Goal: Use online tool/utility: Use online tool/utility

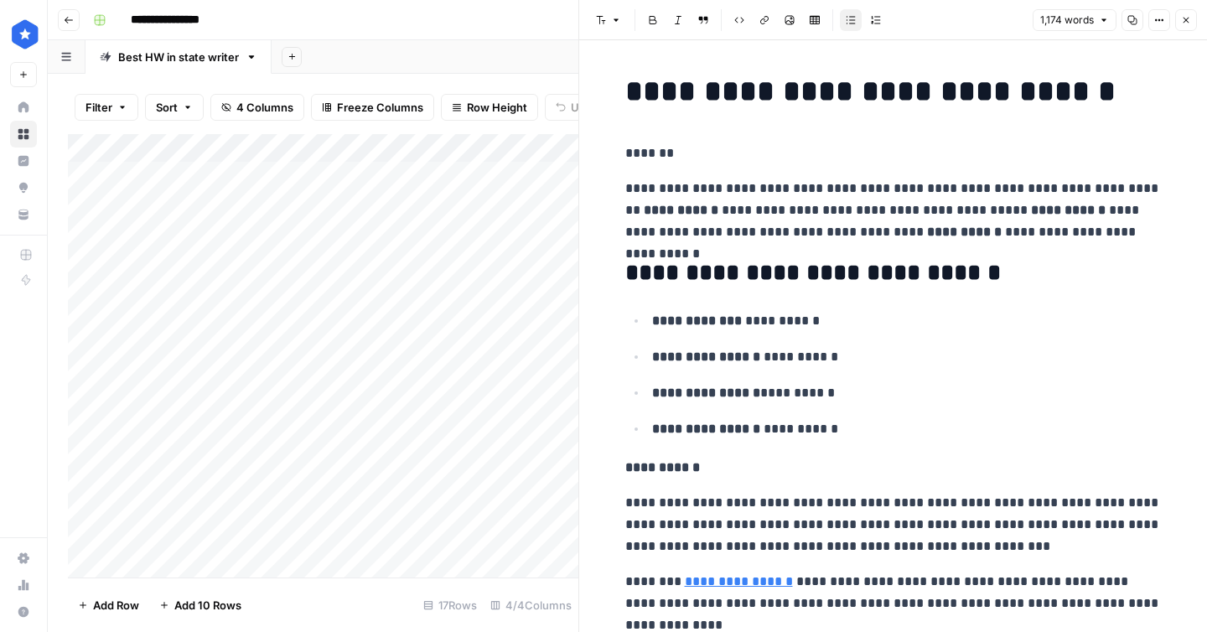
click at [1187, 9] on button "Close" at bounding box center [1186, 20] width 22 height 22
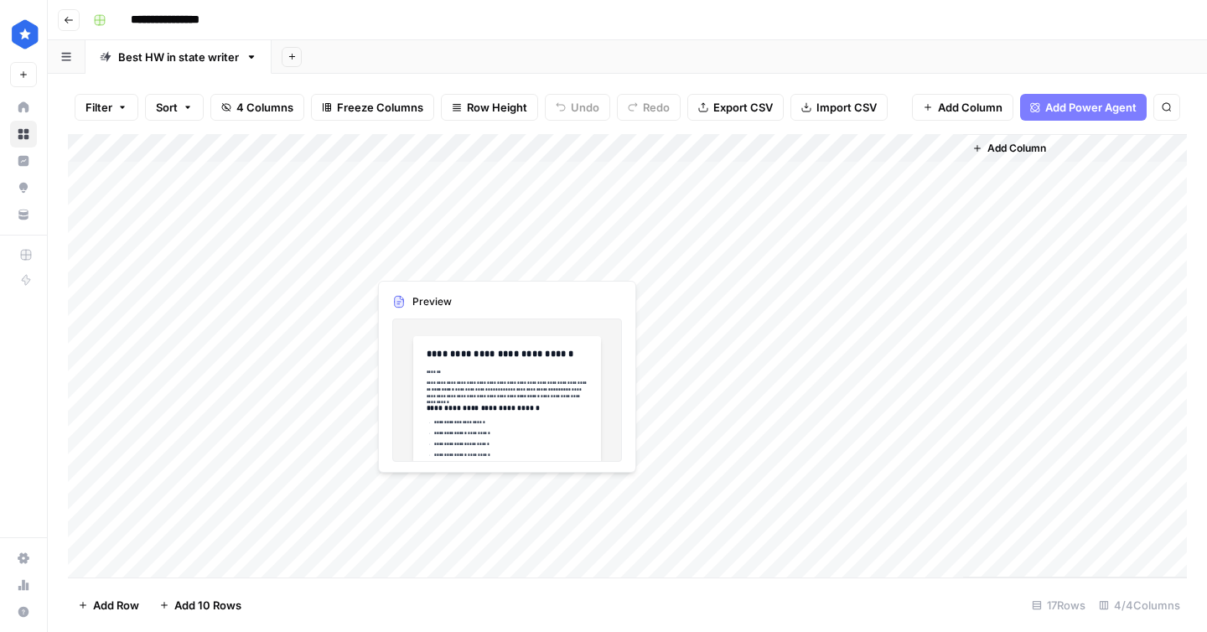
click at [543, 258] on div "Add Column" at bounding box center [627, 355] width 1119 height 443
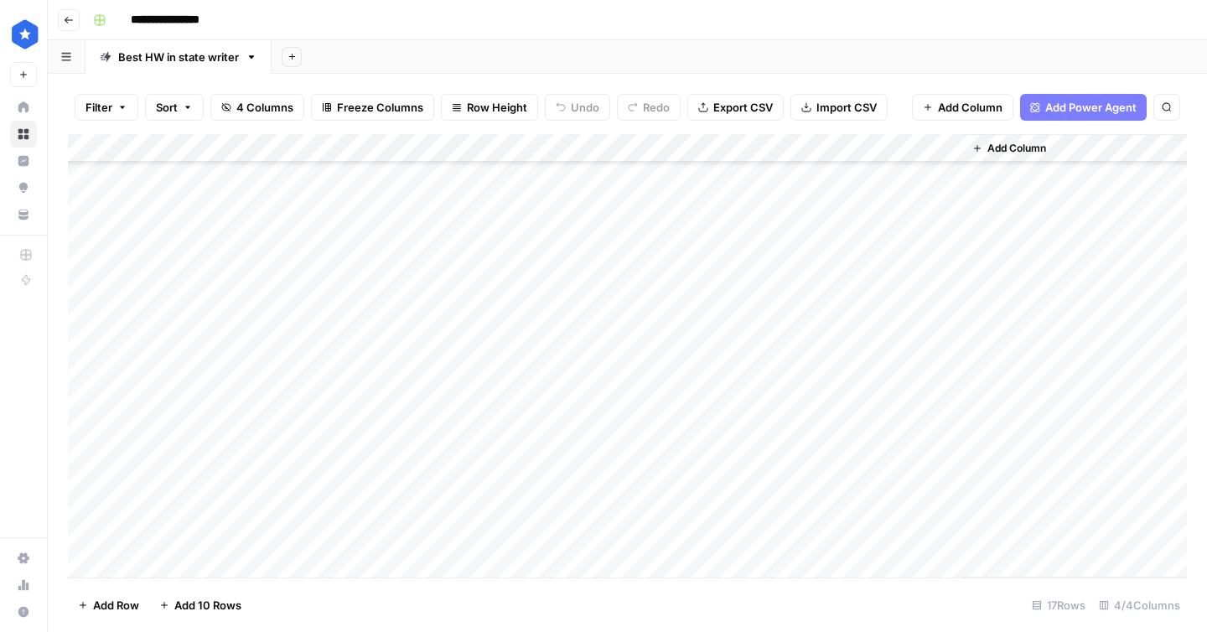
drag, startPoint x: 607, startPoint y: 275, endPoint x: 540, endPoint y: 542, distance: 275.6
click at [541, 540] on div "Add Column" at bounding box center [627, 355] width 1119 height 443
click at [540, 542] on div "Add Column" at bounding box center [627, 355] width 1119 height 443
click at [768, 147] on div "Add Column" at bounding box center [627, 355] width 1119 height 443
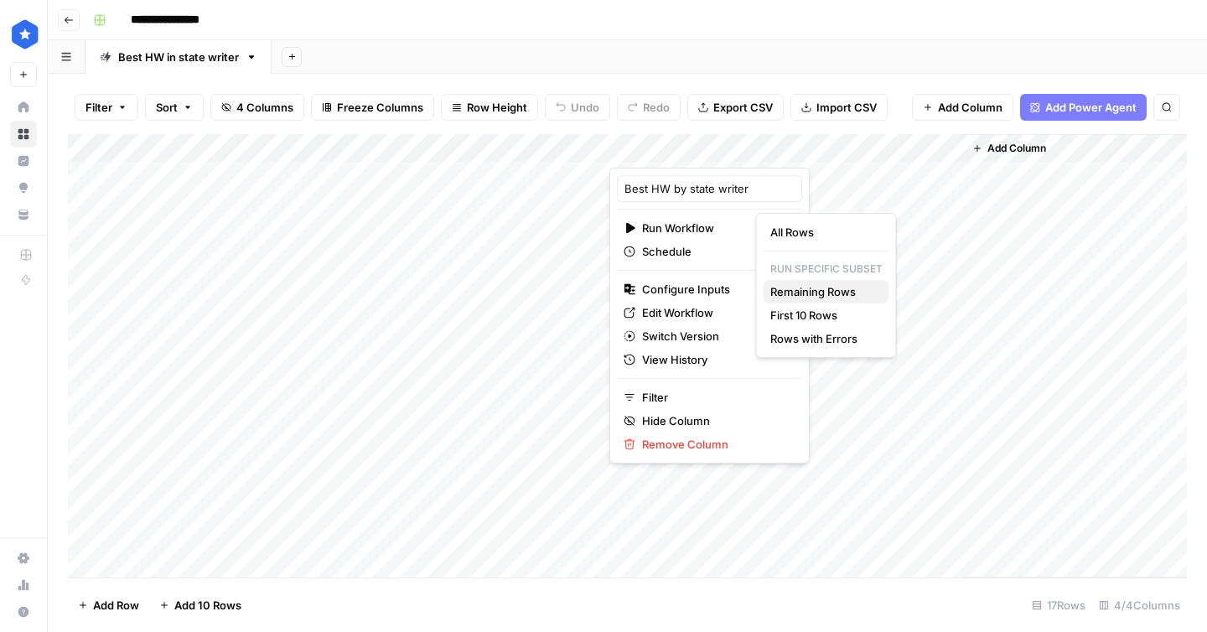
click at [793, 290] on span "Remaining Rows" at bounding box center [823, 291] width 106 height 17
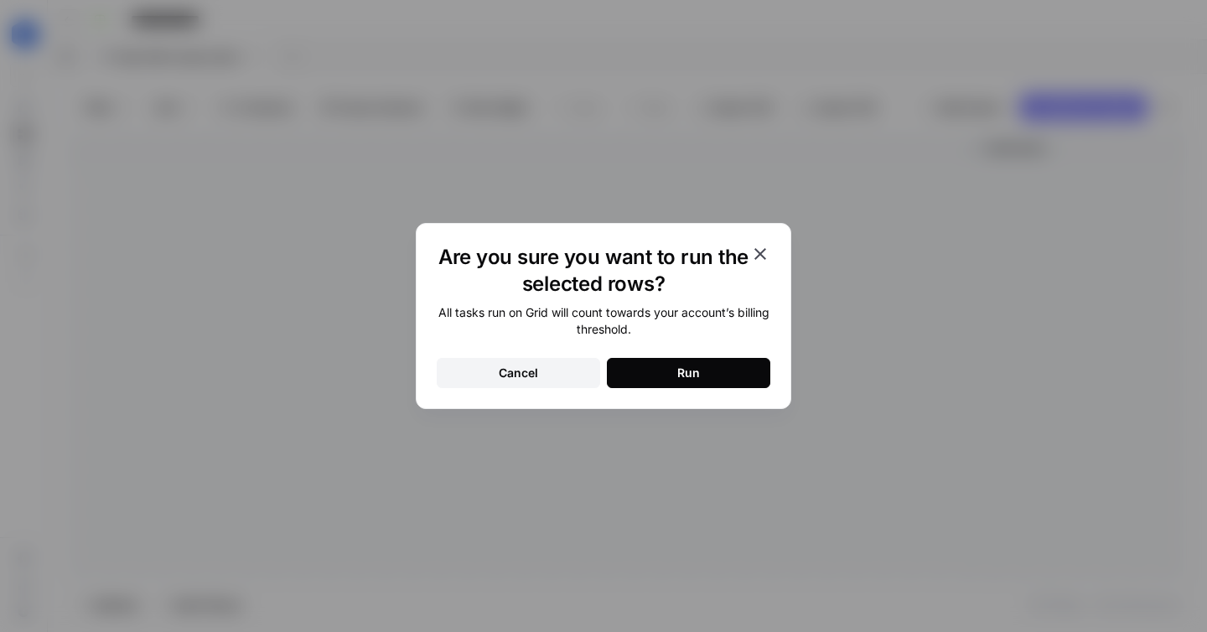
click at [744, 374] on button "Run" at bounding box center [688, 373] width 163 height 30
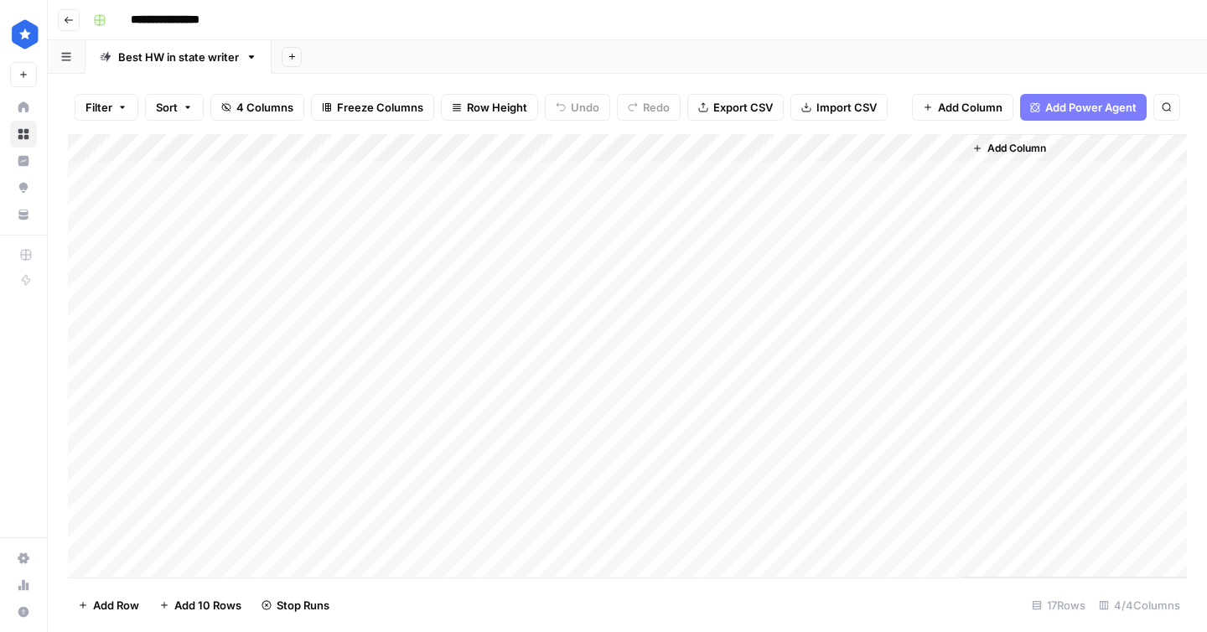
click at [902, 289] on div "Add Column" at bounding box center [627, 355] width 1119 height 443
click at [943, 289] on div "Add Column" at bounding box center [627, 355] width 1119 height 443
